Goal: Information Seeking & Learning: Learn about a topic

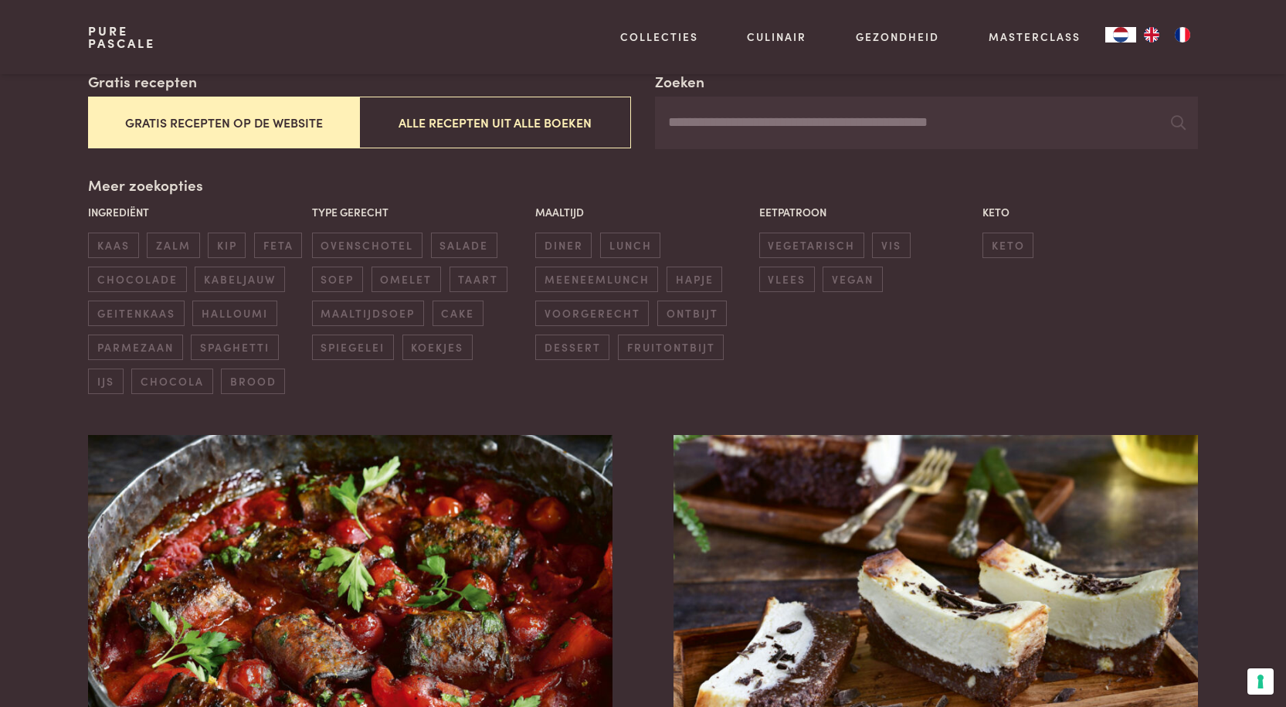
scroll to position [309, 0]
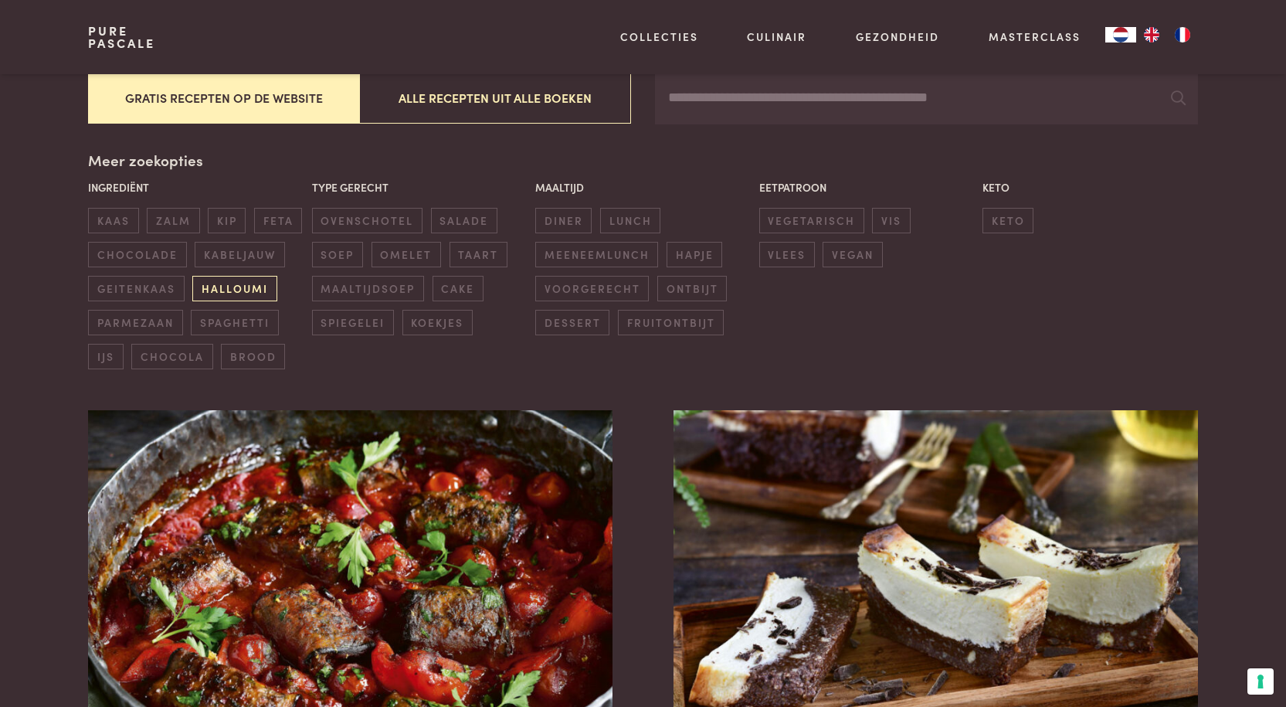
click at [253, 287] on span "halloumi" at bounding box center [234, 288] width 84 height 25
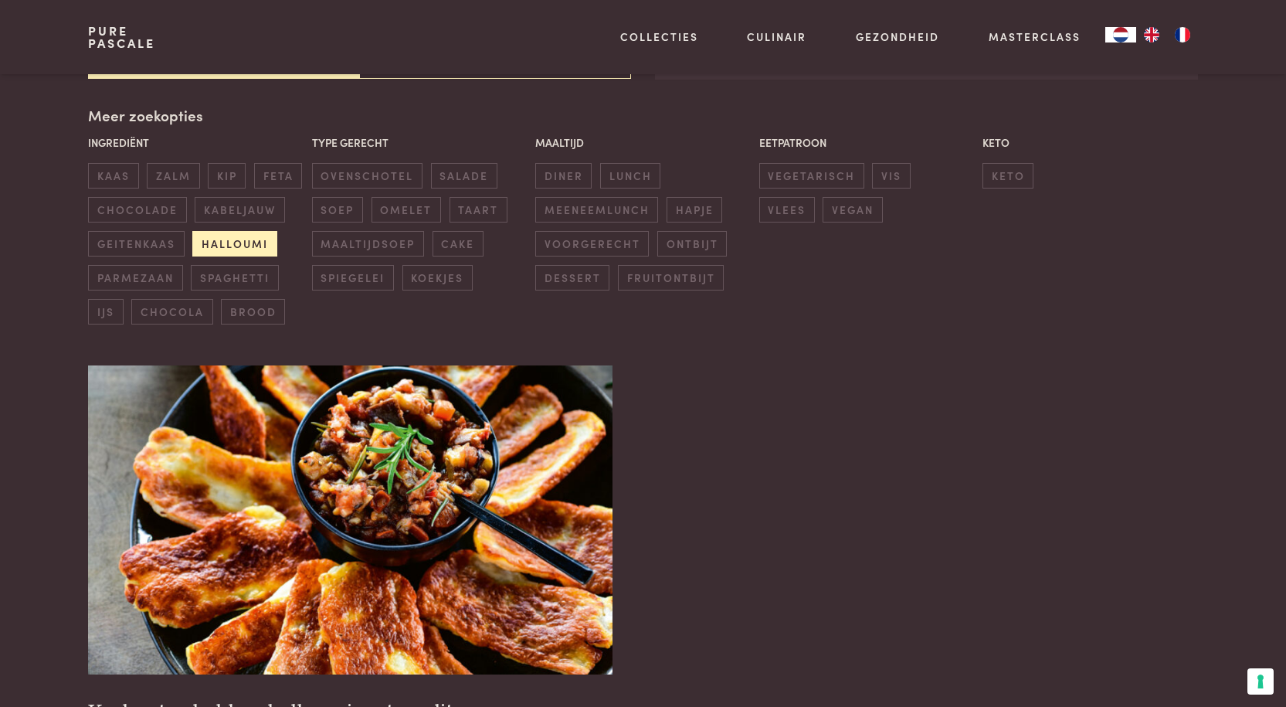
scroll to position [354, 0]
click at [225, 207] on span "kabeljauw" at bounding box center [240, 208] width 90 height 25
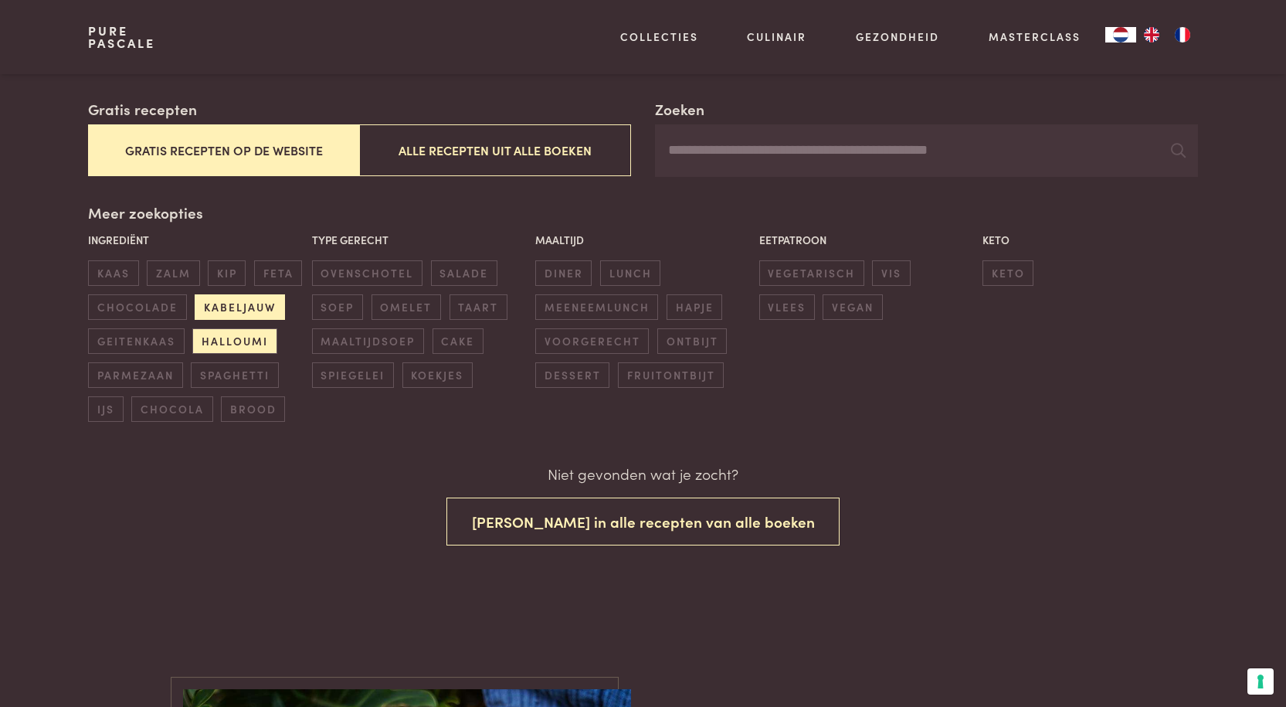
scroll to position [256, 0]
click at [246, 341] on span "halloumi" at bounding box center [234, 341] width 84 height 25
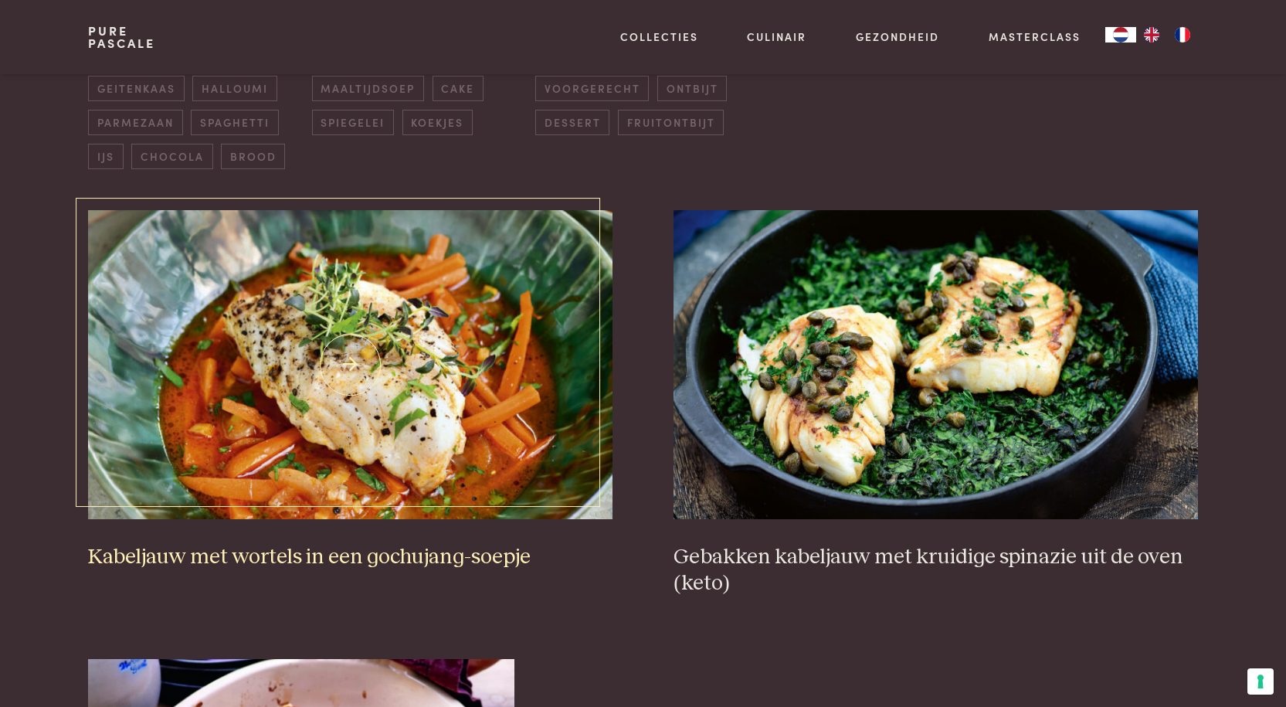
scroll to position [200, 0]
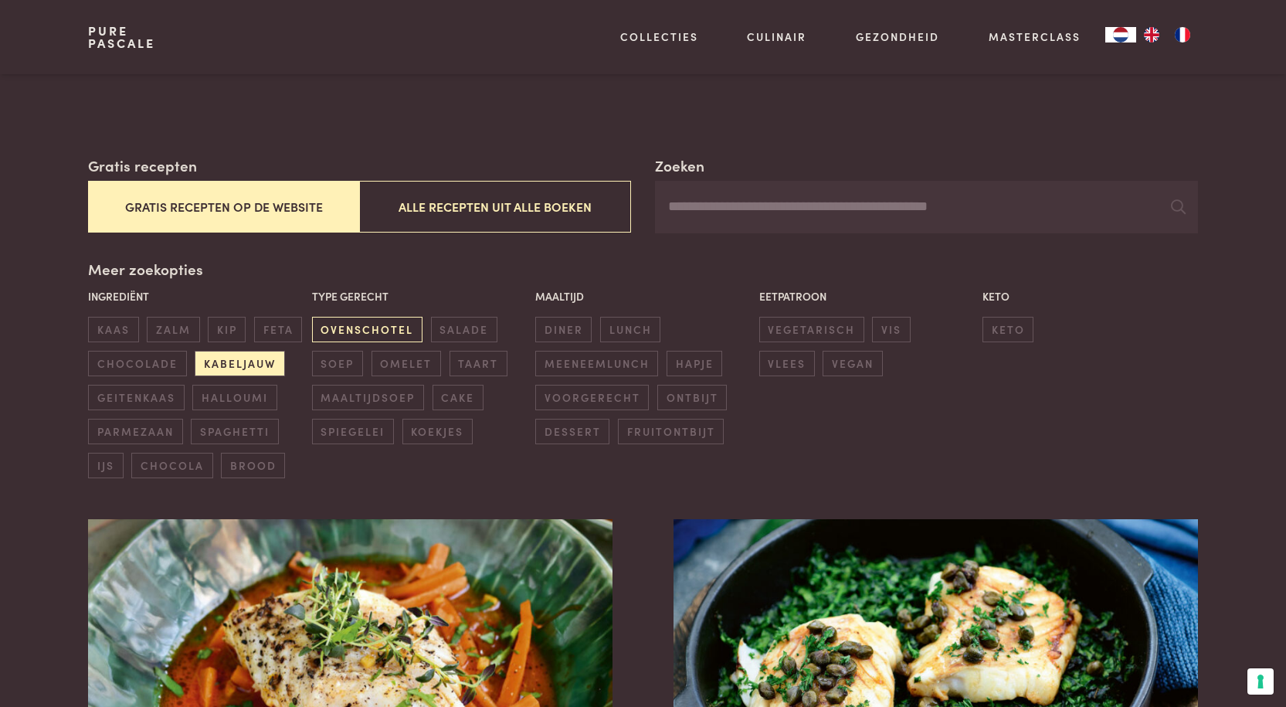
click at [358, 328] on span "ovenschotel" at bounding box center [367, 329] width 110 height 25
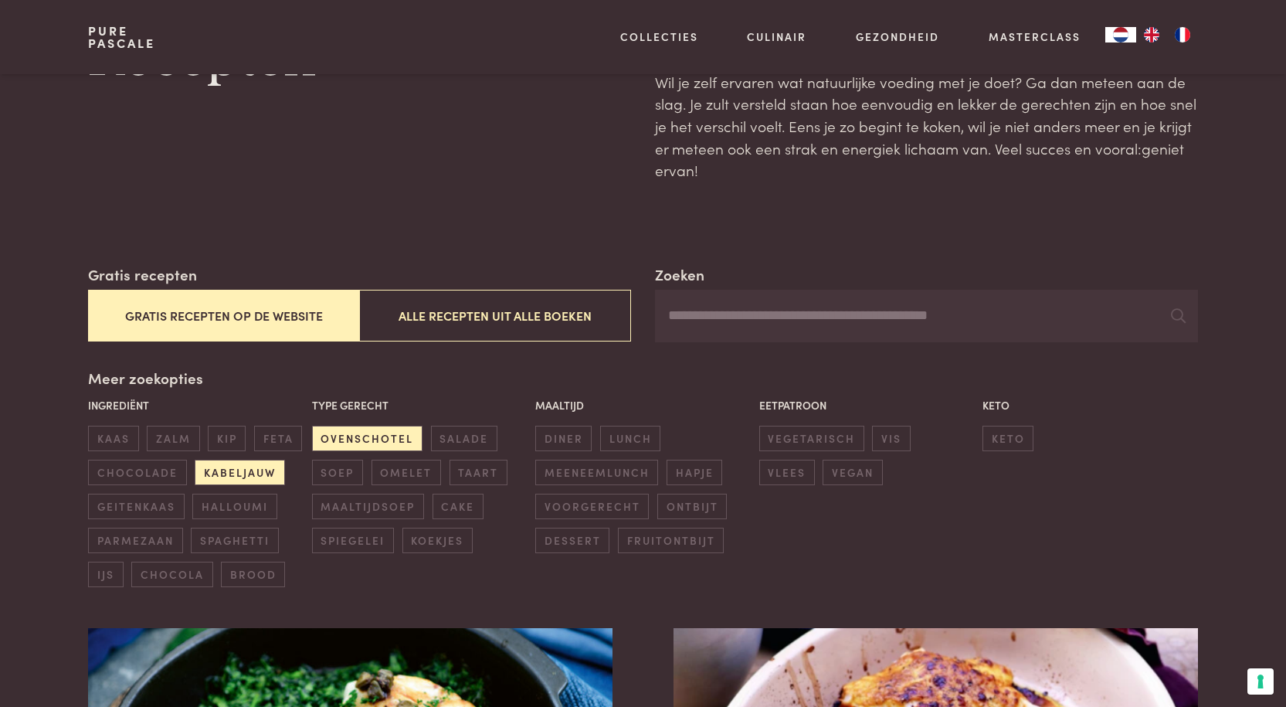
scroll to position [154, 0]
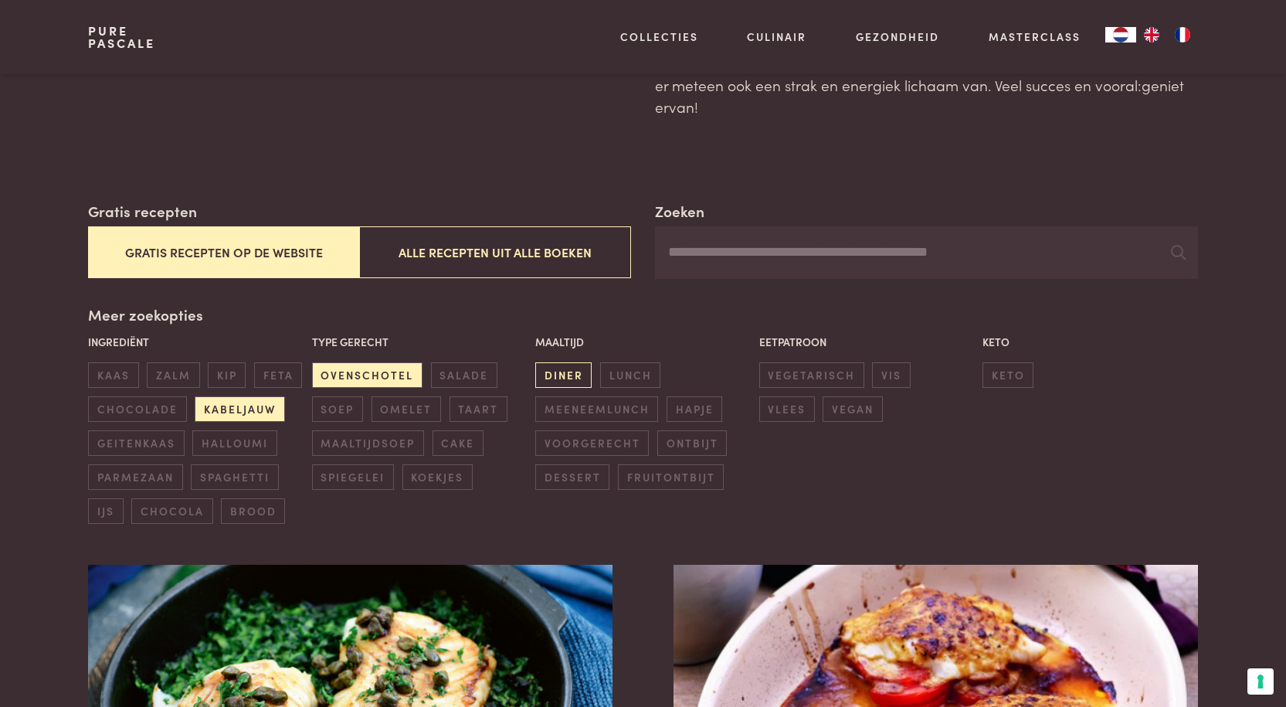
click at [556, 374] on span "diner" at bounding box center [563, 374] width 56 height 25
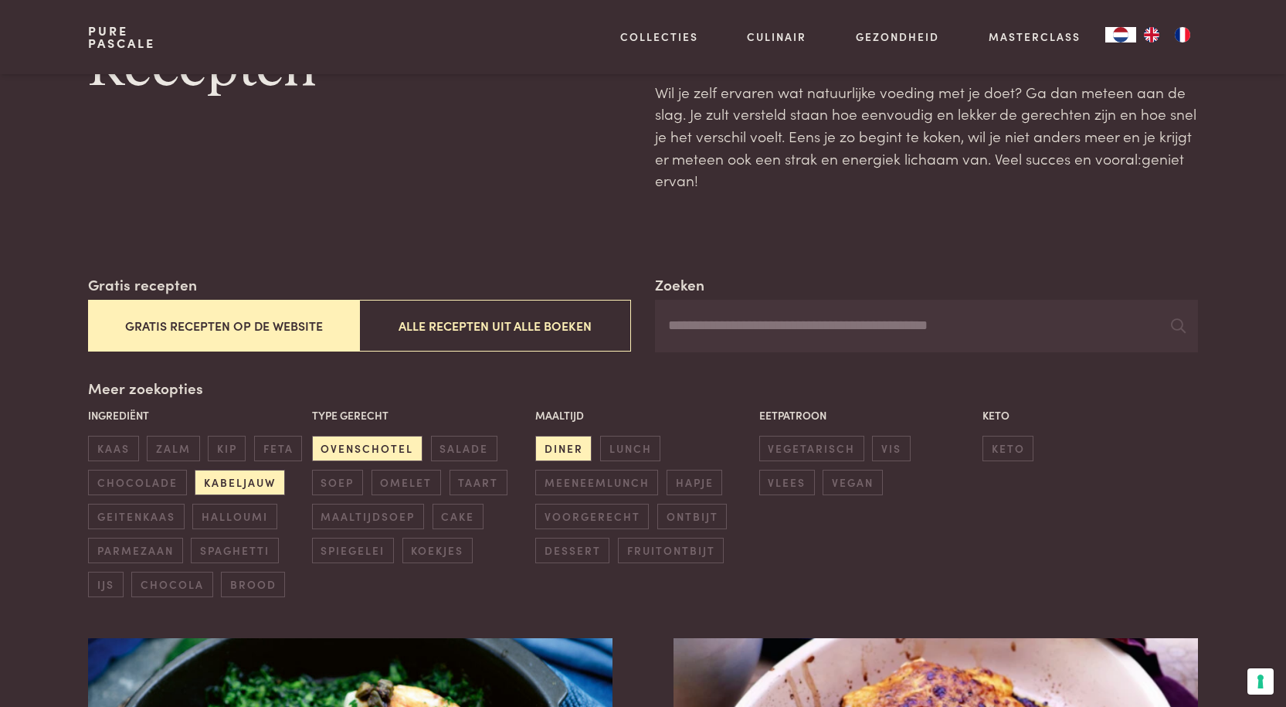
scroll to position [154, 0]
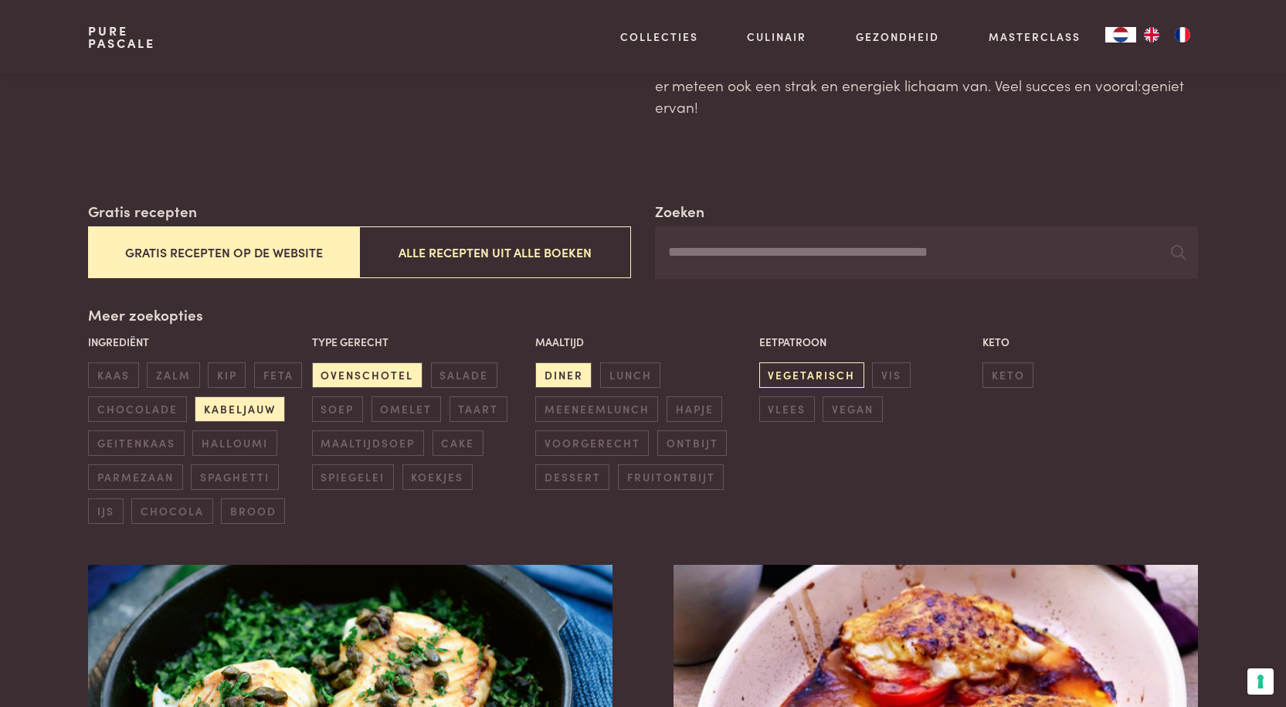
click at [819, 373] on span "vegetarisch" at bounding box center [811, 374] width 105 height 25
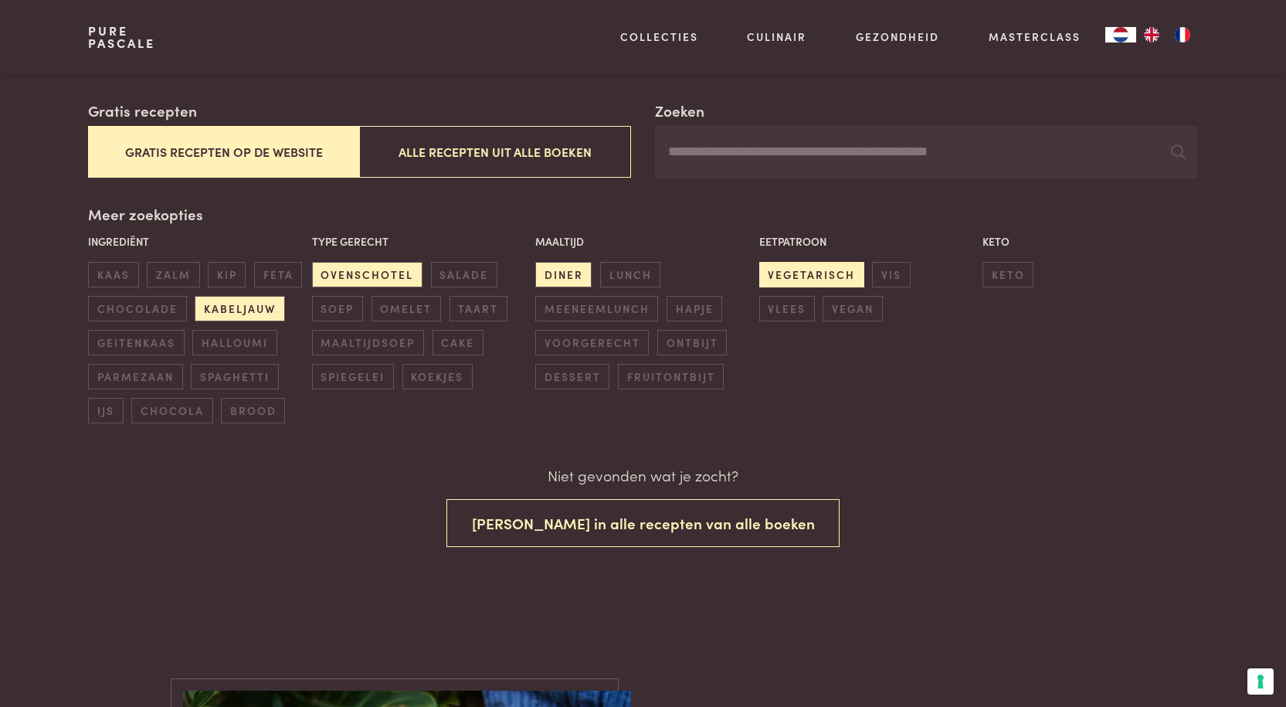
scroll to position [256, 0]
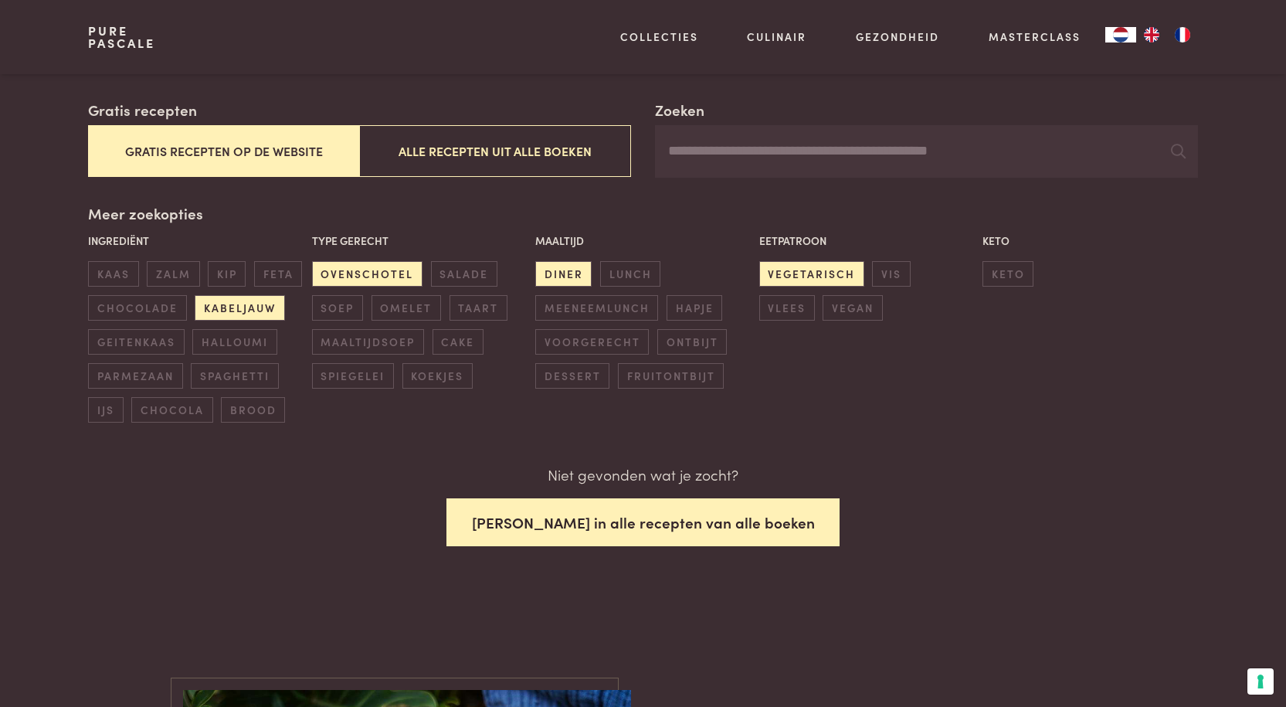
click at [663, 525] on button "[PERSON_NAME] in alle recepten van alle boeken" at bounding box center [643, 522] width 394 height 49
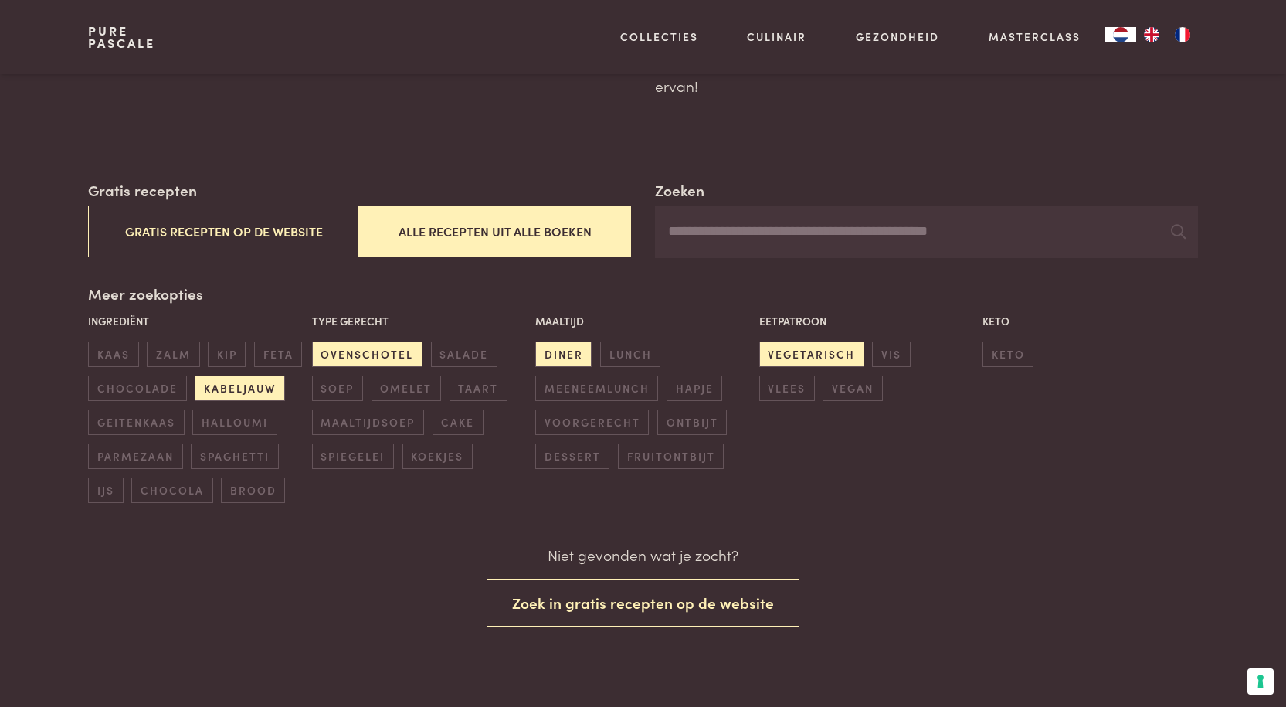
scroll to position [178, 0]
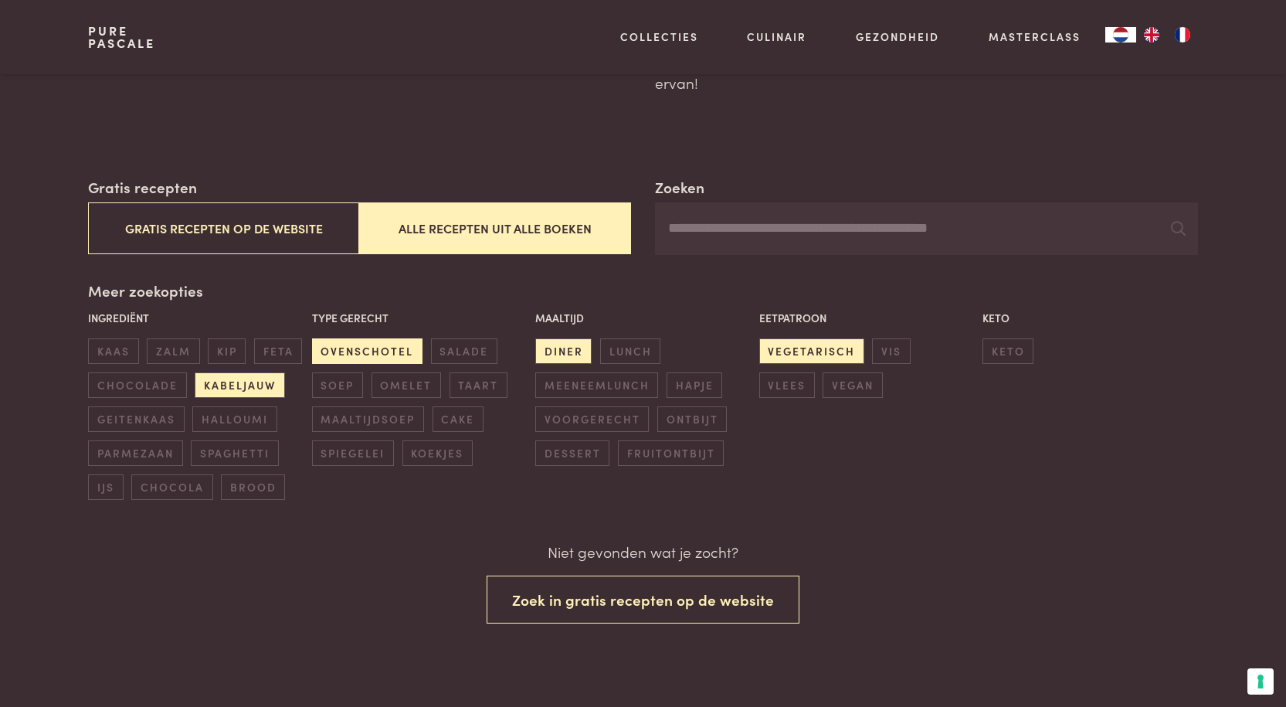
click at [374, 350] on span "ovenschotel" at bounding box center [367, 350] width 110 height 25
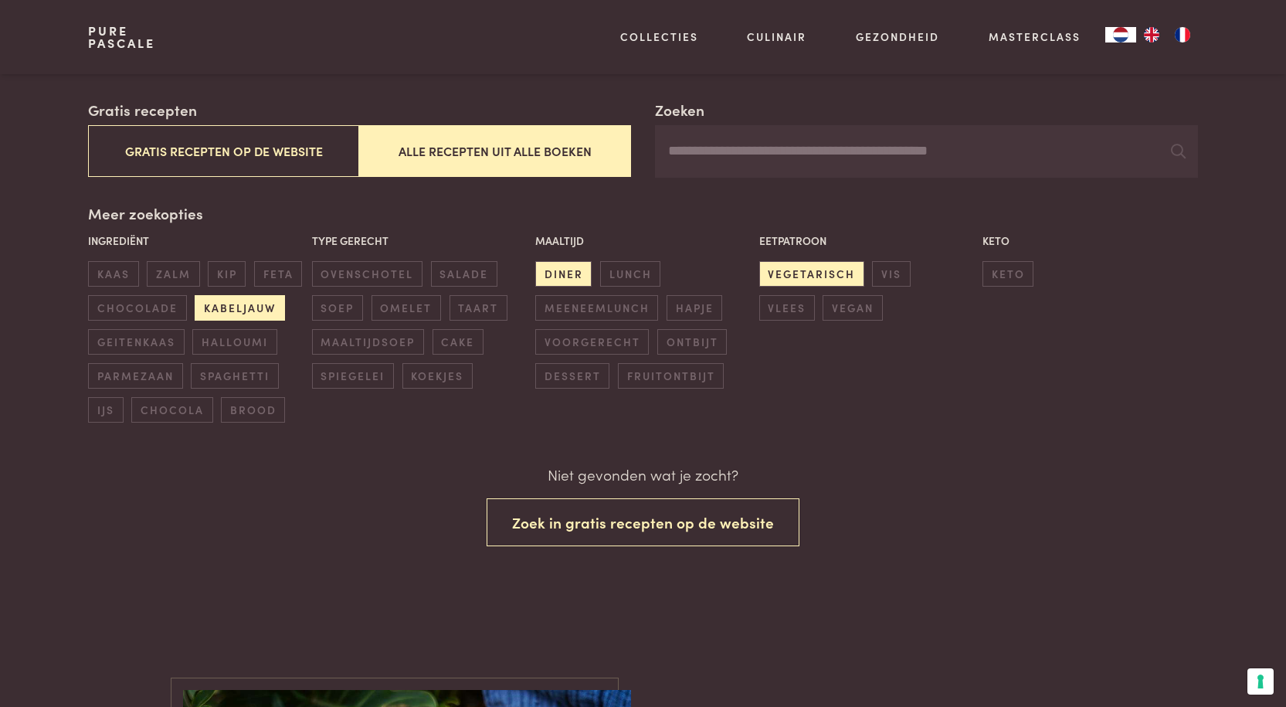
click at [215, 310] on span "kabeljauw" at bounding box center [240, 307] width 90 height 25
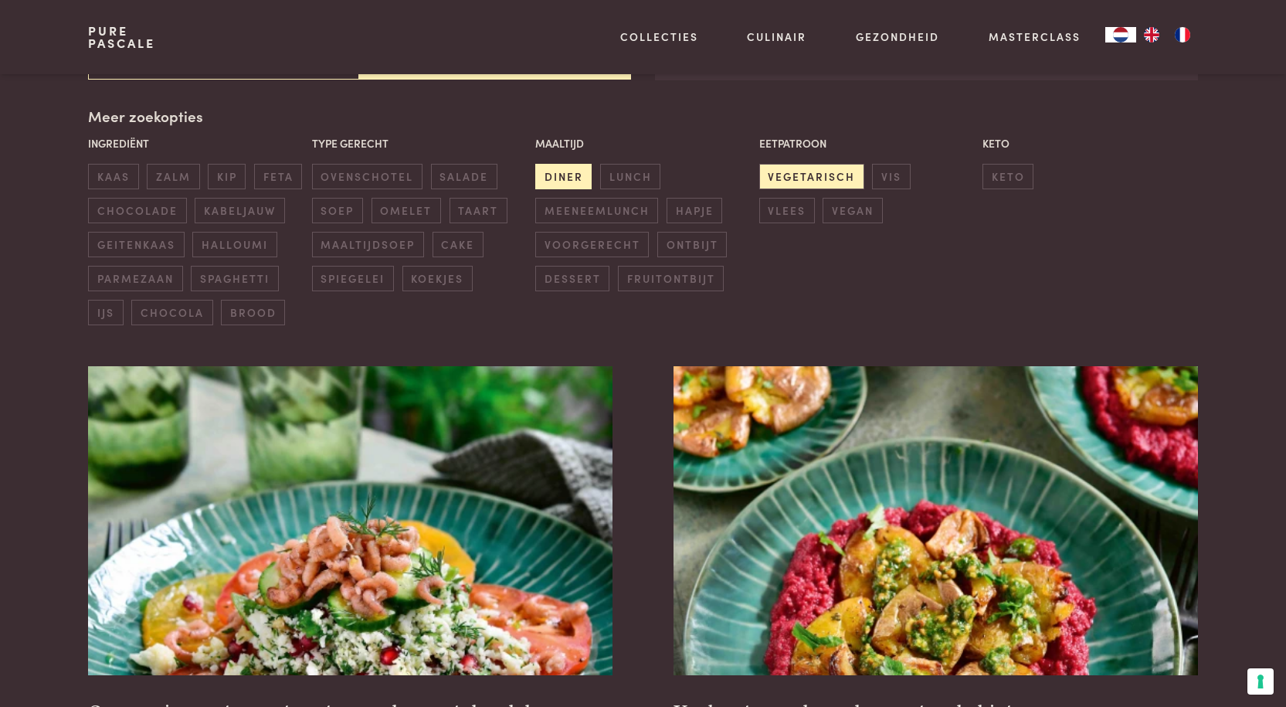
scroll to position [354, 0]
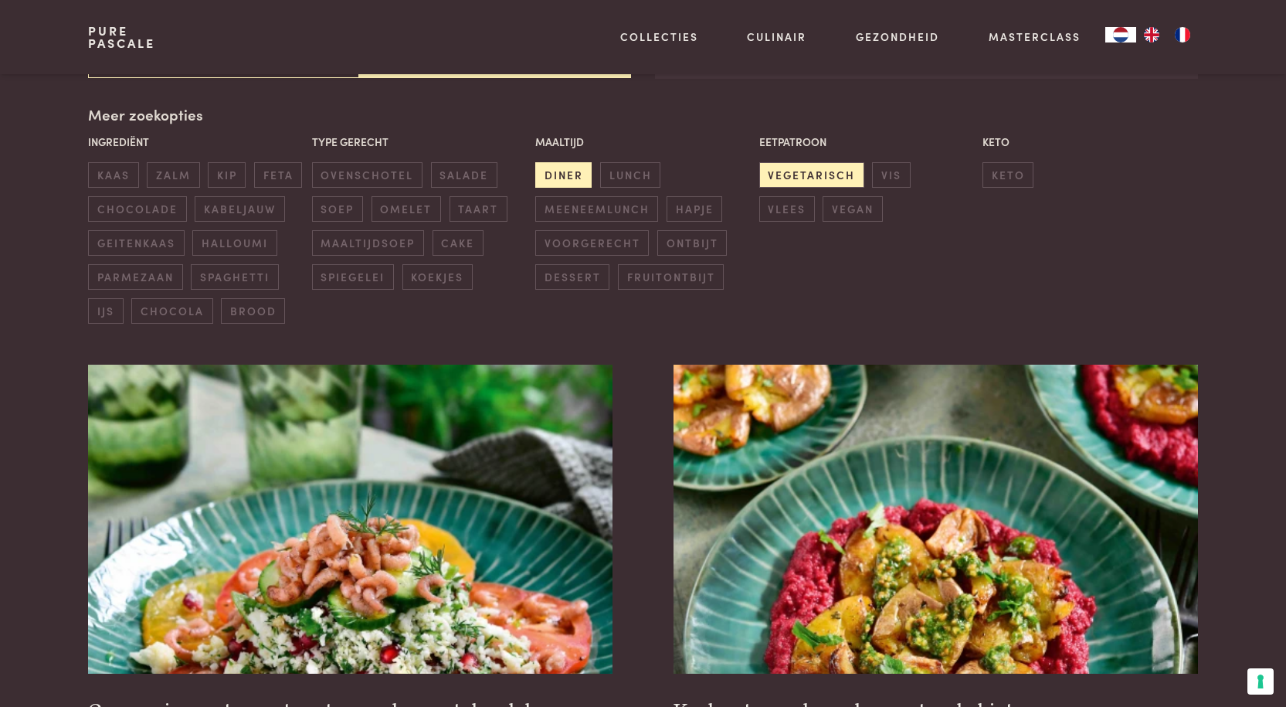
click at [549, 173] on span "diner" at bounding box center [563, 174] width 56 height 25
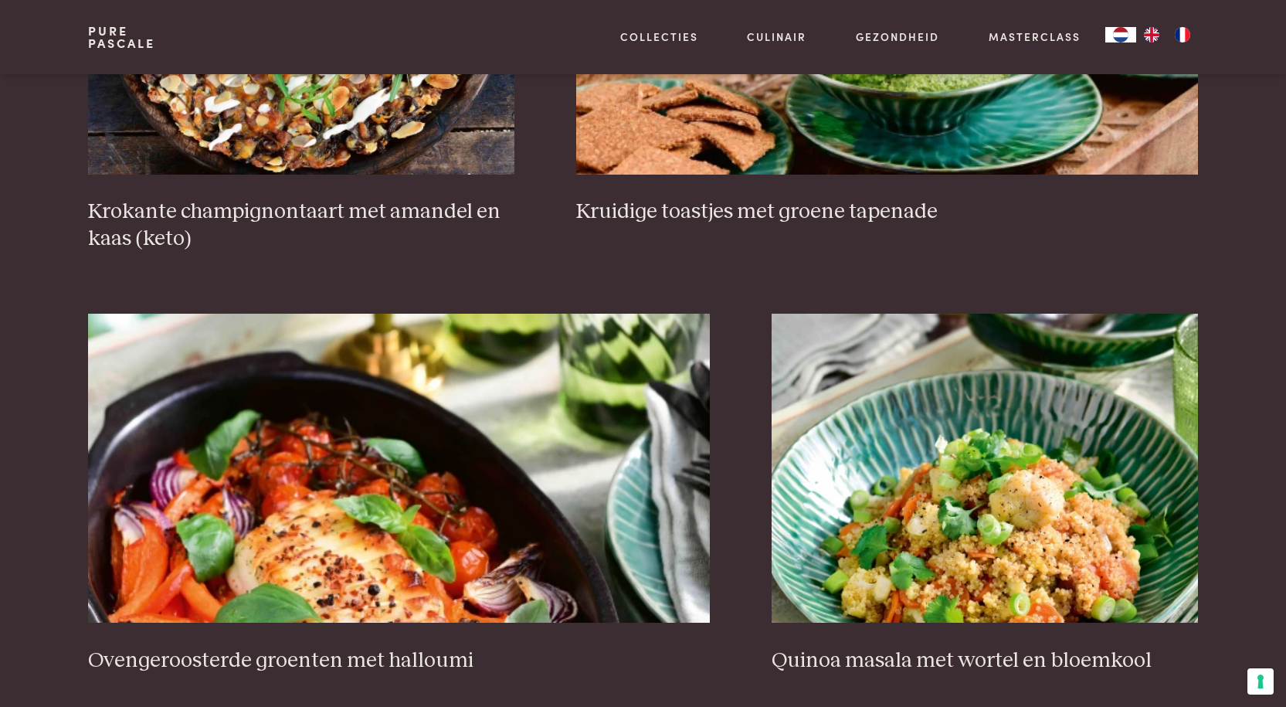
scroll to position [2748, 0]
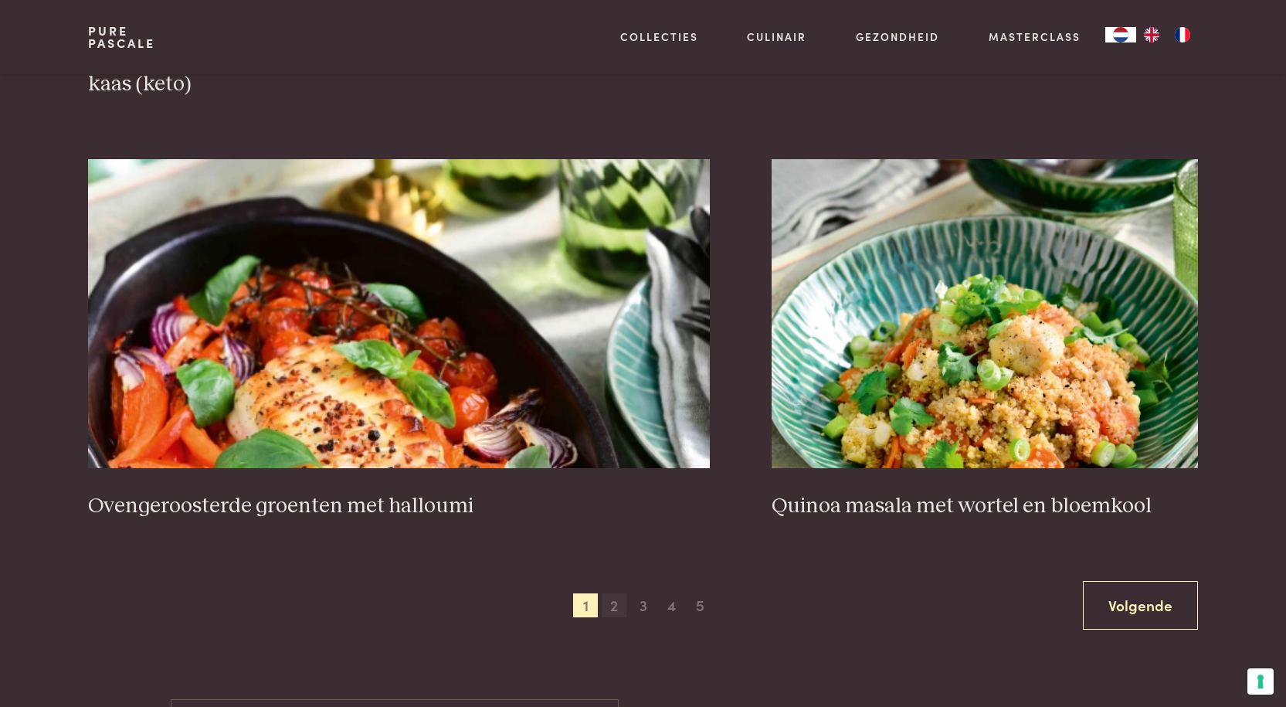
click at [615, 593] on span "2" at bounding box center [614, 605] width 25 height 25
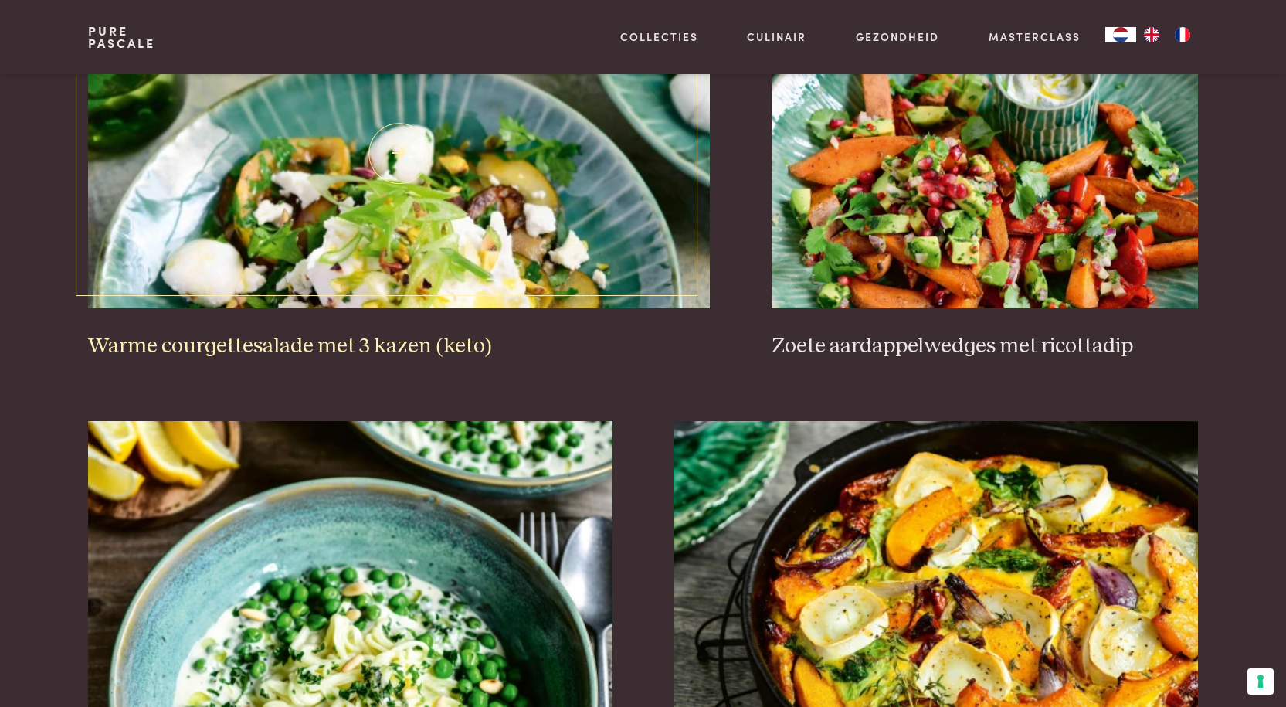
scroll to position [1281, 0]
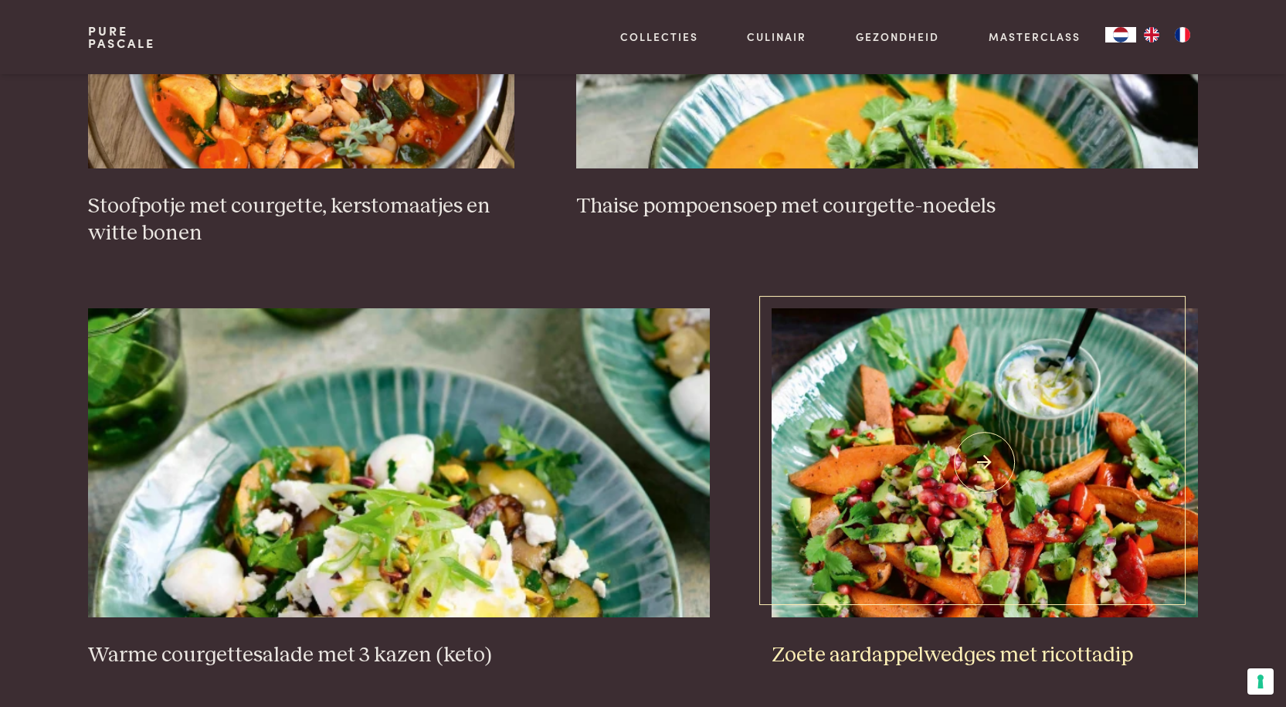
click at [988, 526] on img at bounding box center [984, 462] width 426 height 309
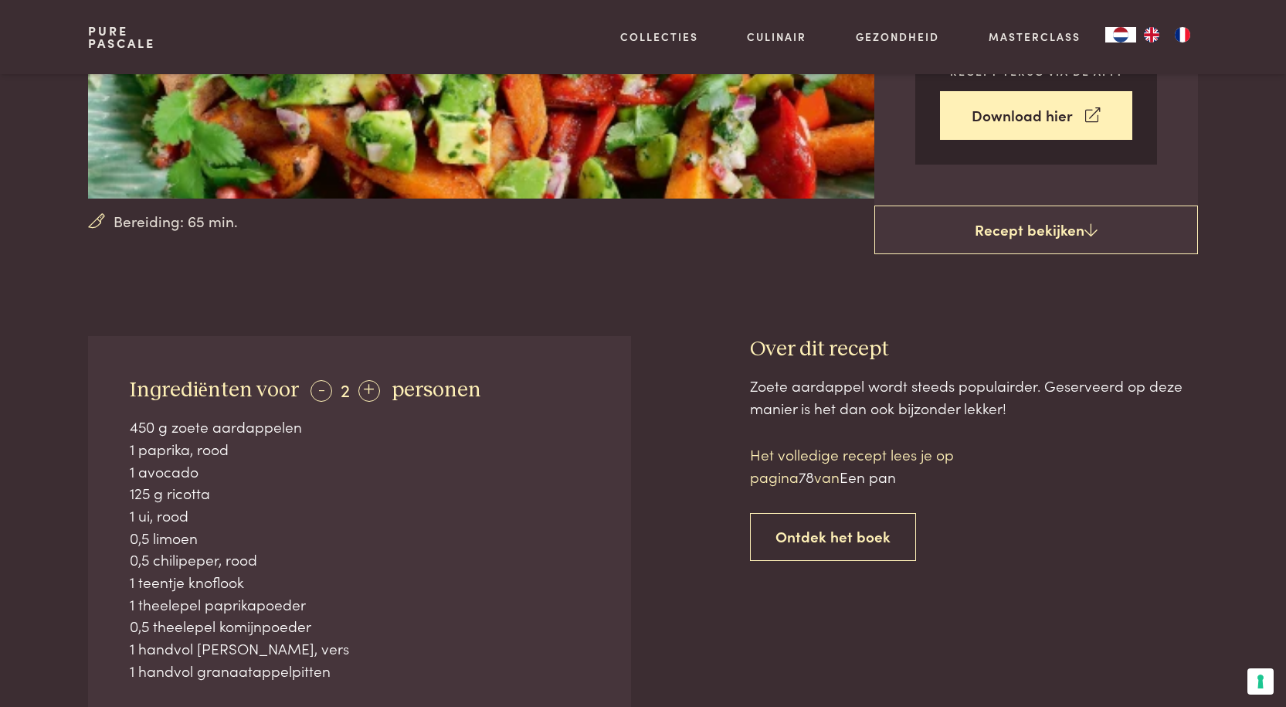
scroll to position [154, 0]
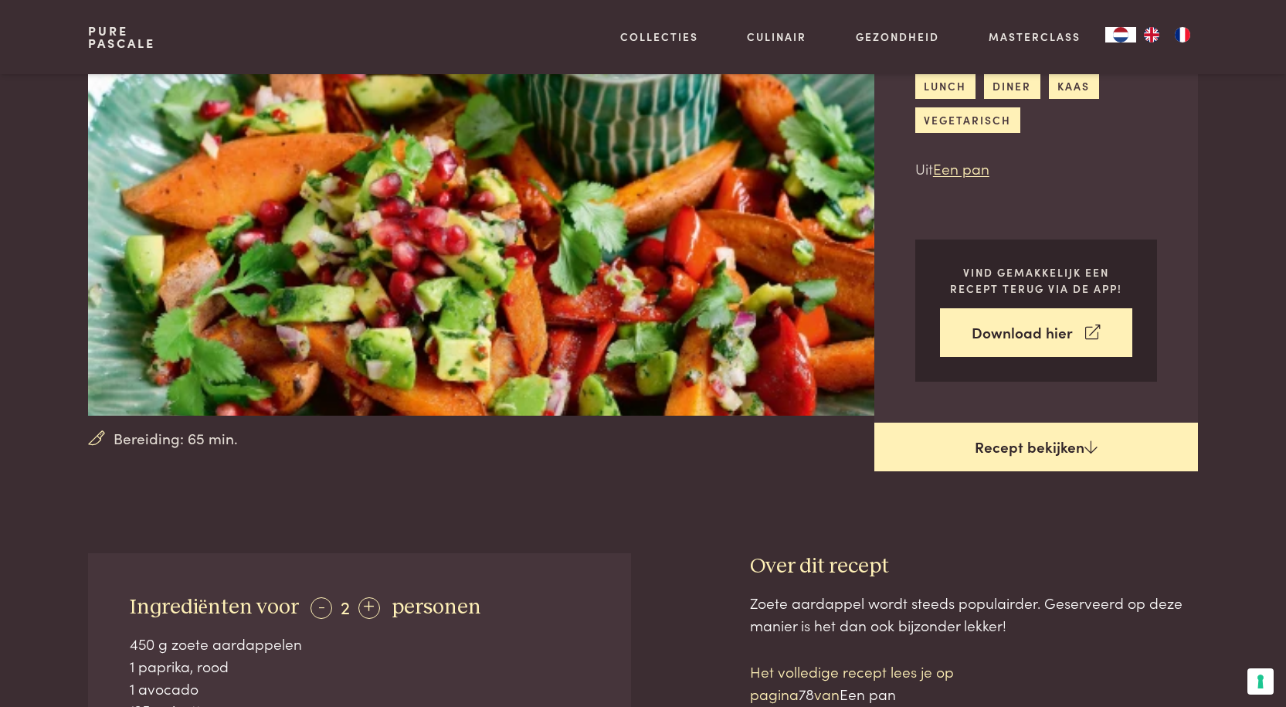
click at [1032, 449] on link "Recept bekijken" at bounding box center [1036, 446] width 324 height 49
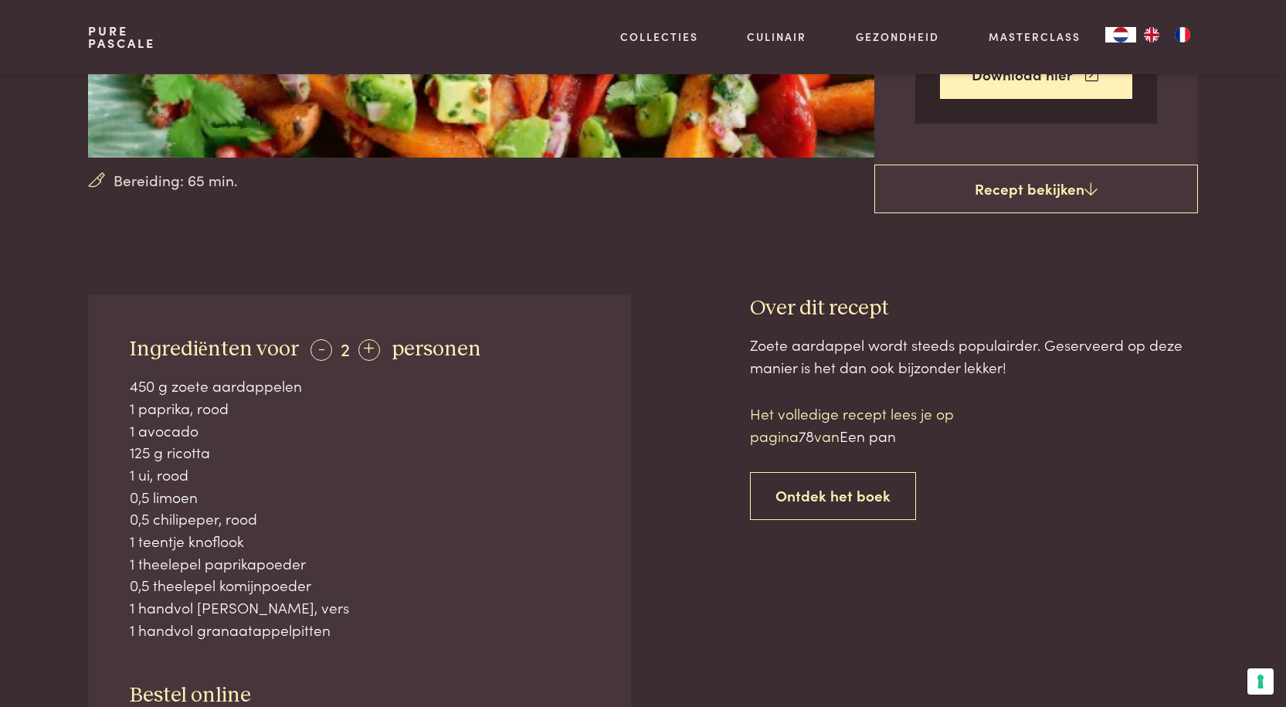
scroll to position [309, 0]
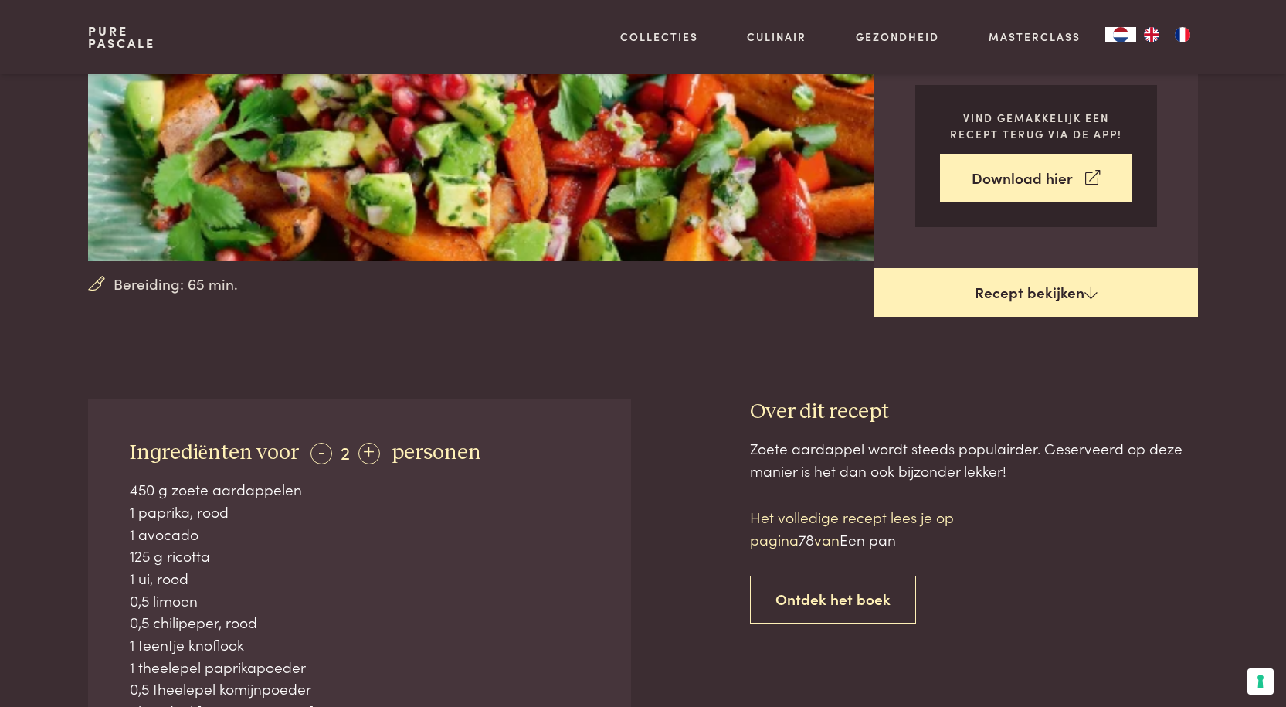
click at [1031, 287] on link "Recept bekijken" at bounding box center [1036, 292] width 324 height 49
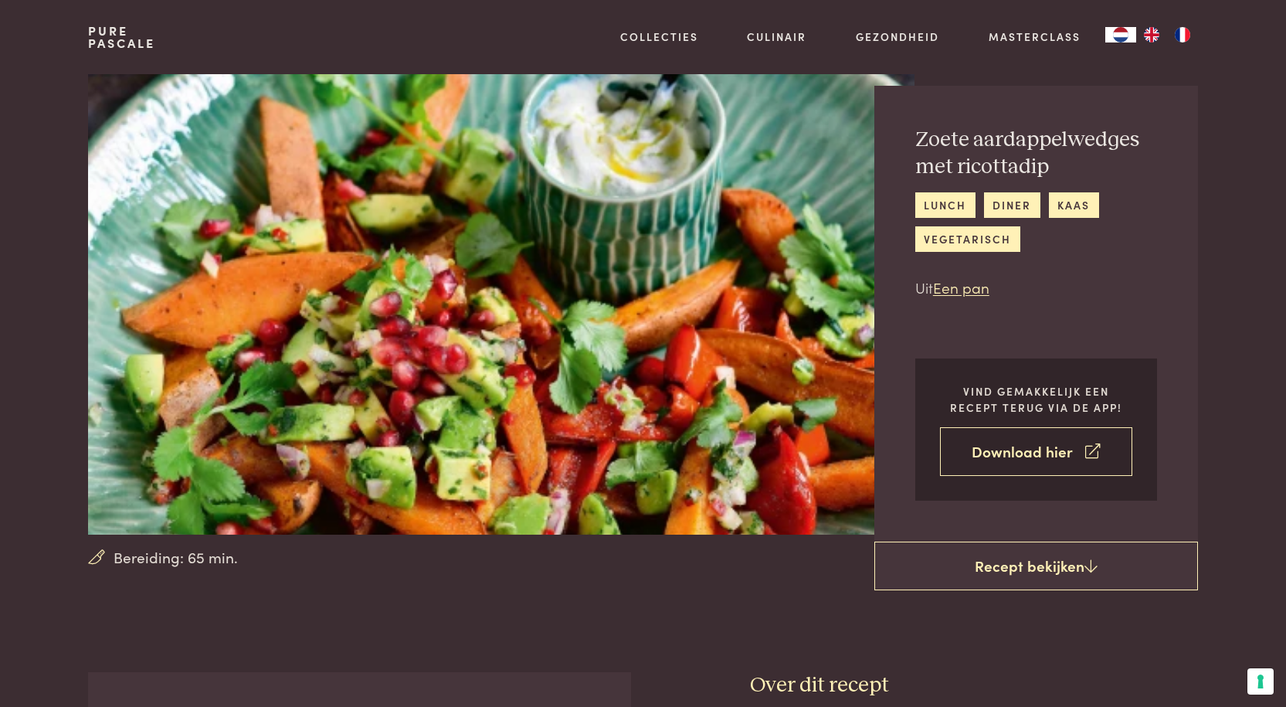
scroll to position [0, 0]
